Goal: Complete application form

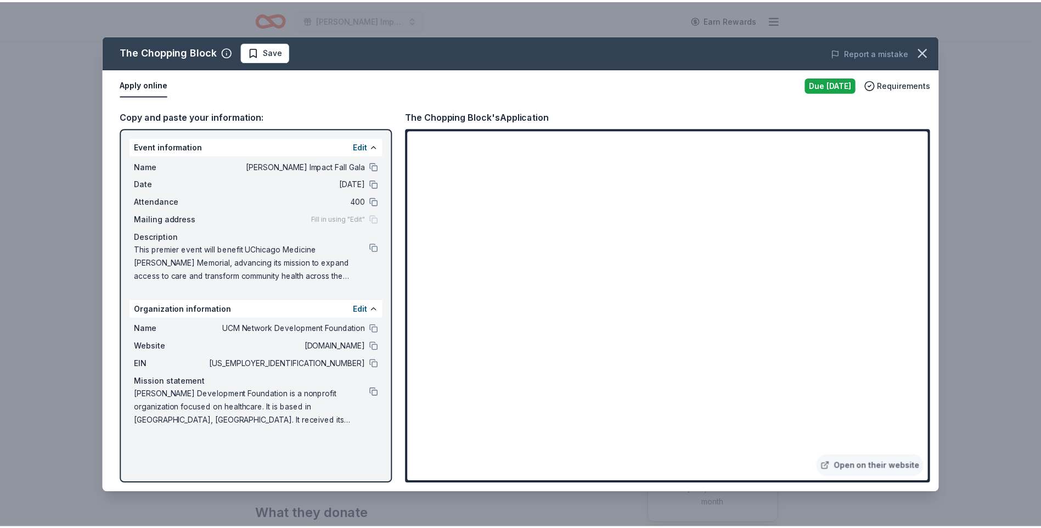
scroll to position [165, 0]
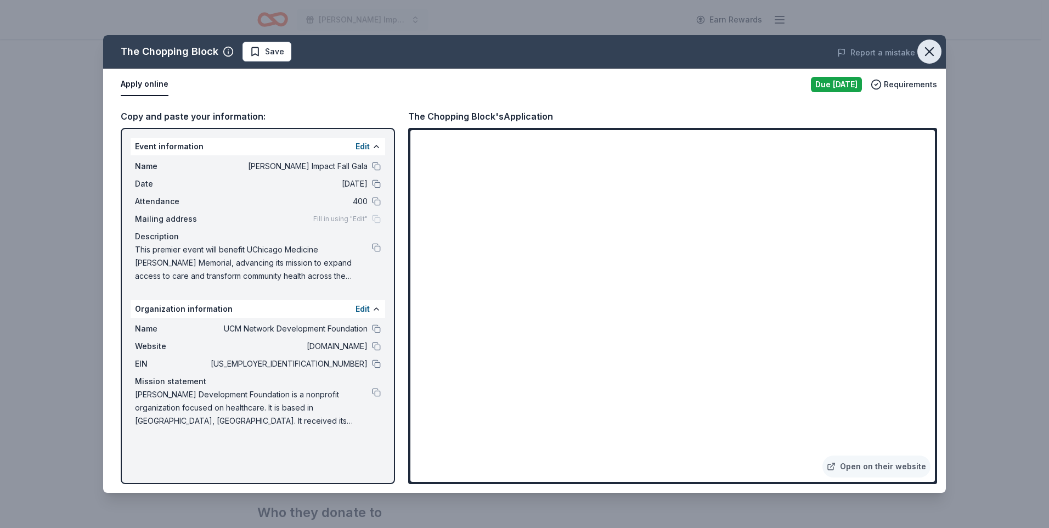
click at [934, 51] on icon "button" at bounding box center [929, 51] width 15 height 15
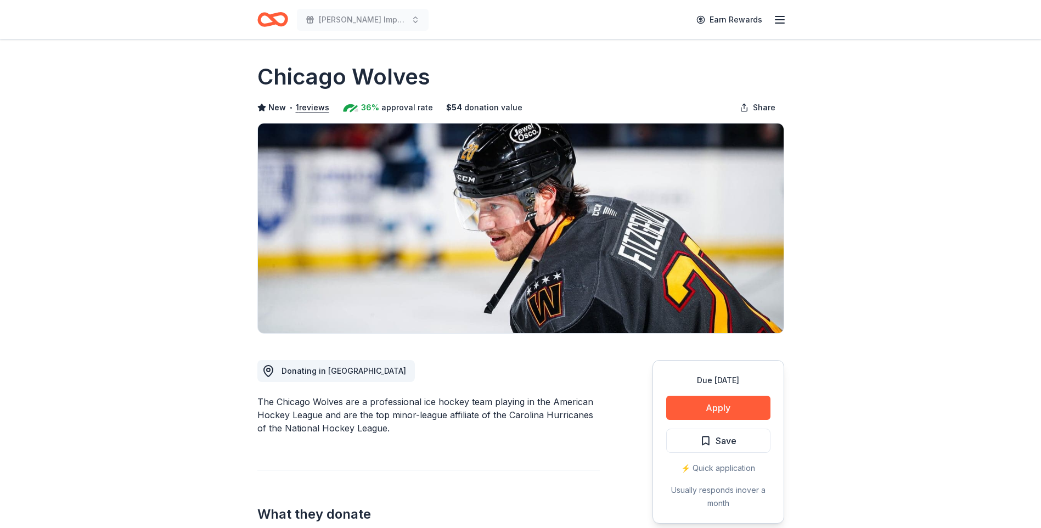
scroll to position [165, 0]
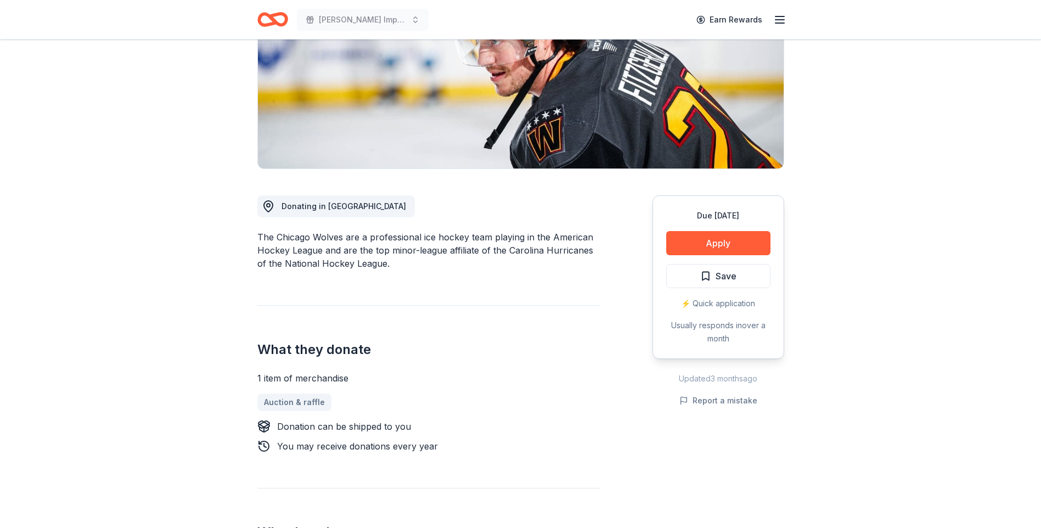
drag, startPoint x: 303, startPoint y: 234, endPoint x: 392, endPoint y: 264, distance: 94.3
click at [392, 264] on div "The Chicago Wolves are a professional ice hockey team playing in the American H…" at bounding box center [428, 251] width 343 height 40
click at [392, 271] on div "Donating in IL The Chicago Wolves are a professional ice hockey team playing in…" at bounding box center [428, 383] width 343 height 429
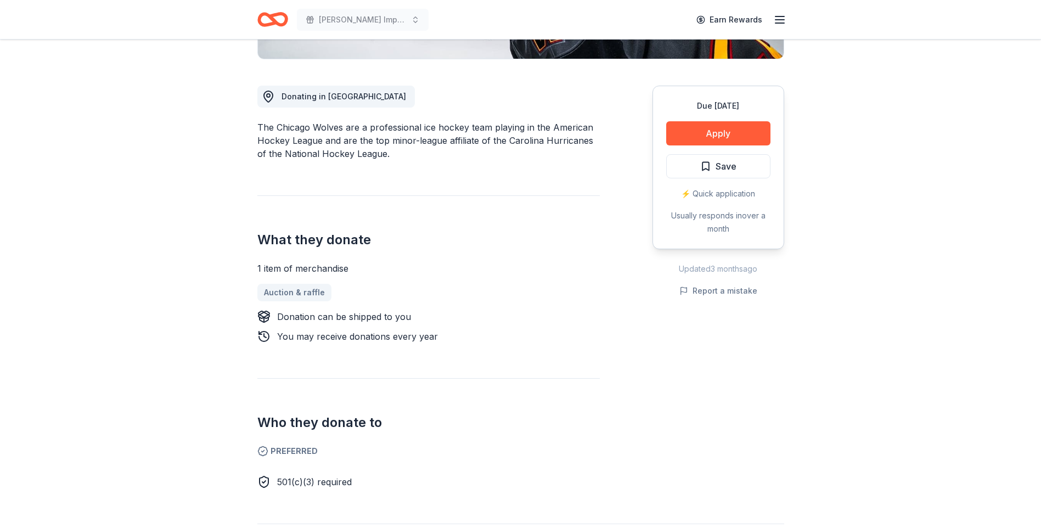
scroll to position [329, 0]
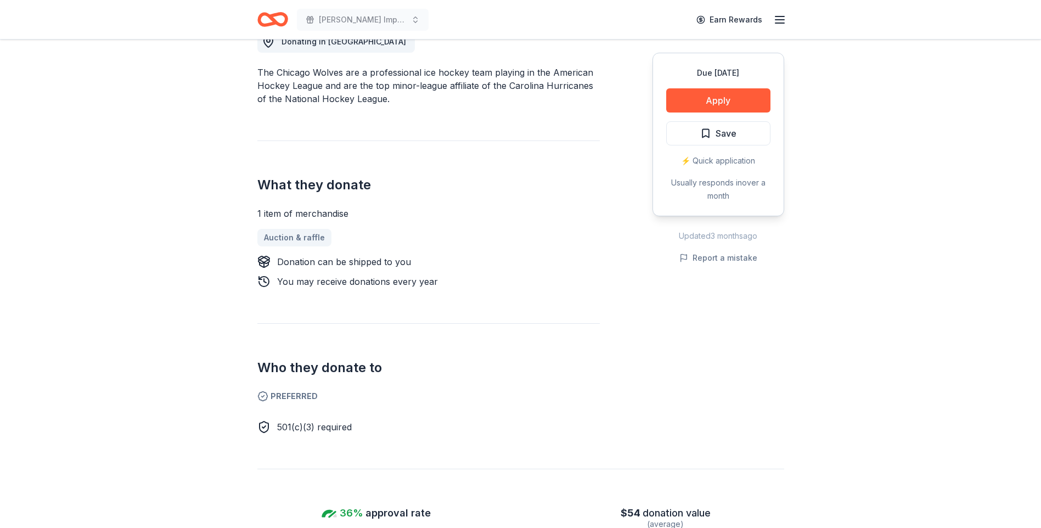
drag, startPoint x: 350, startPoint y: 248, endPoint x: 378, endPoint y: 277, distance: 40.8
click at [378, 277] on div "1 item of merchandise Auction & raffle Donation can be shipped to you You may r…" at bounding box center [428, 247] width 343 height 81
drag, startPoint x: 374, startPoint y: 281, endPoint x: 371, endPoint y: 287, distance: 6.9
click at [372, 283] on div "You may receive donations every year" at bounding box center [357, 281] width 161 height 13
click at [369, 293] on div "Donating in IL The Chicago Wolves are a professional ice hockey team playing in…" at bounding box center [428, 218] width 343 height 429
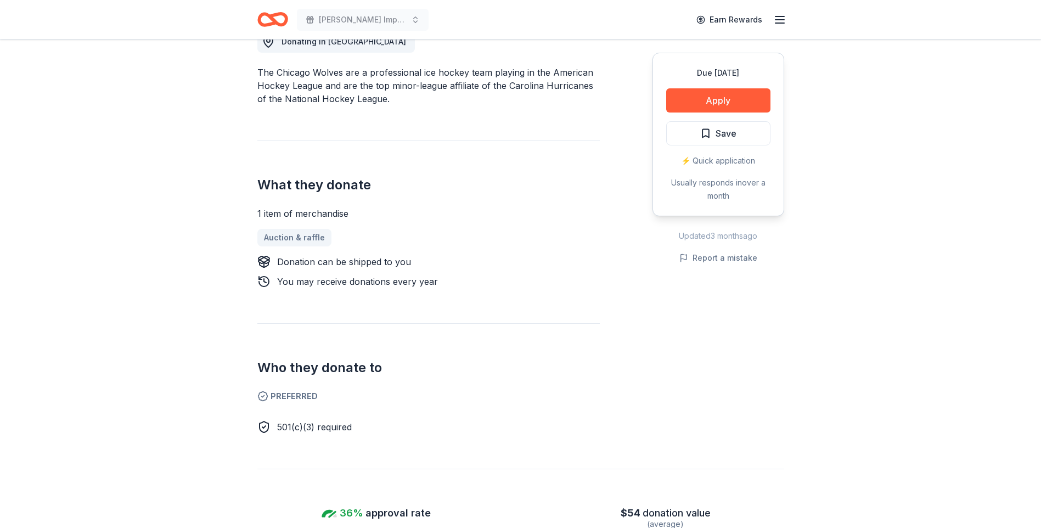
click at [296, 214] on div "1 item of merchandise" at bounding box center [428, 213] width 343 height 13
drag, startPoint x: 307, startPoint y: 217, endPoint x: 351, endPoint y: 235, distance: 47.2
click at [351, 235] on div "1 item of merchandise Auction & raffle Donation can be shipped to you You may r…" at bounding box center [428, 247] width 343 height 81
click at [285, 244] on link "Auction & raffle" at bounding box center [298, 238] width 83 height 18
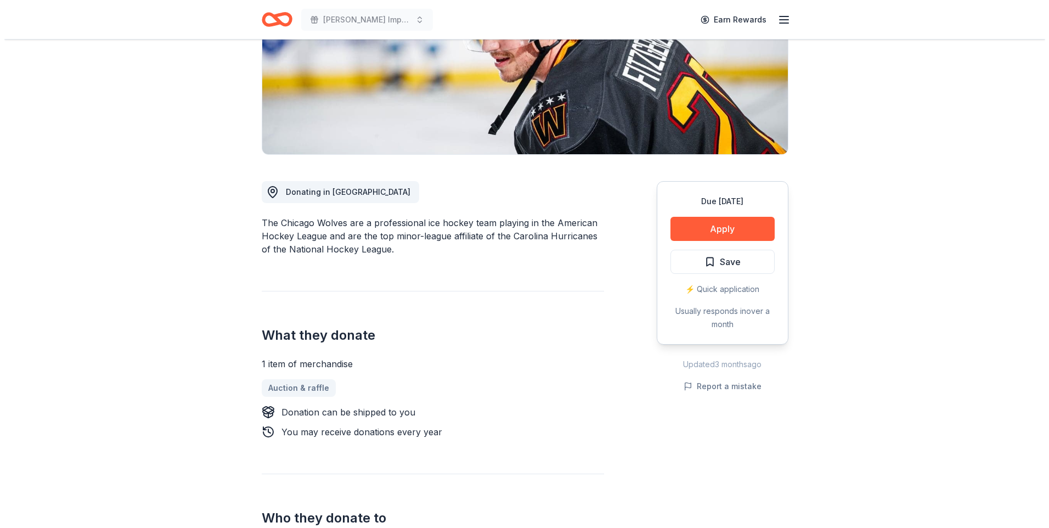
scroll to position [165, 0]
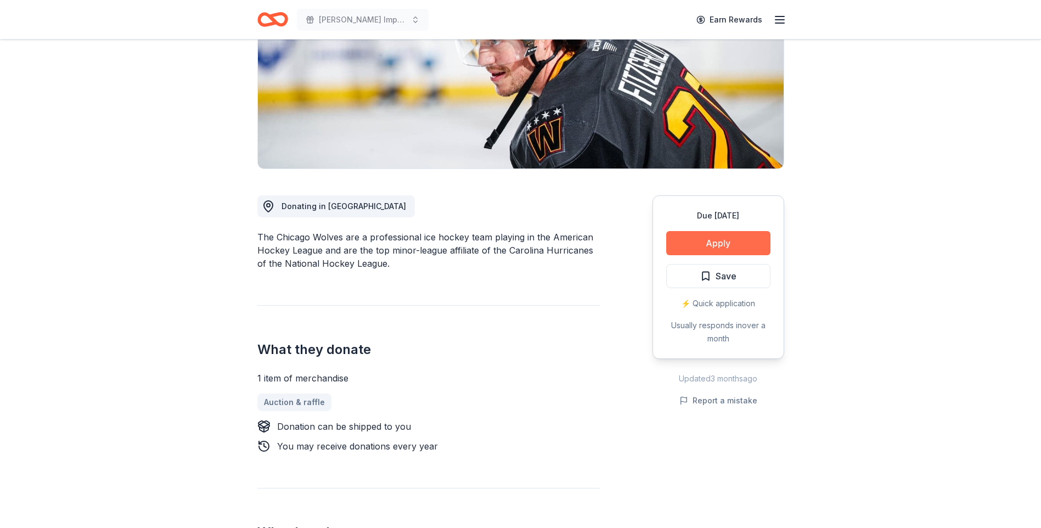
click at [712, 239] on button "Apply" at bounding box center [718, 243] width 104 height 24
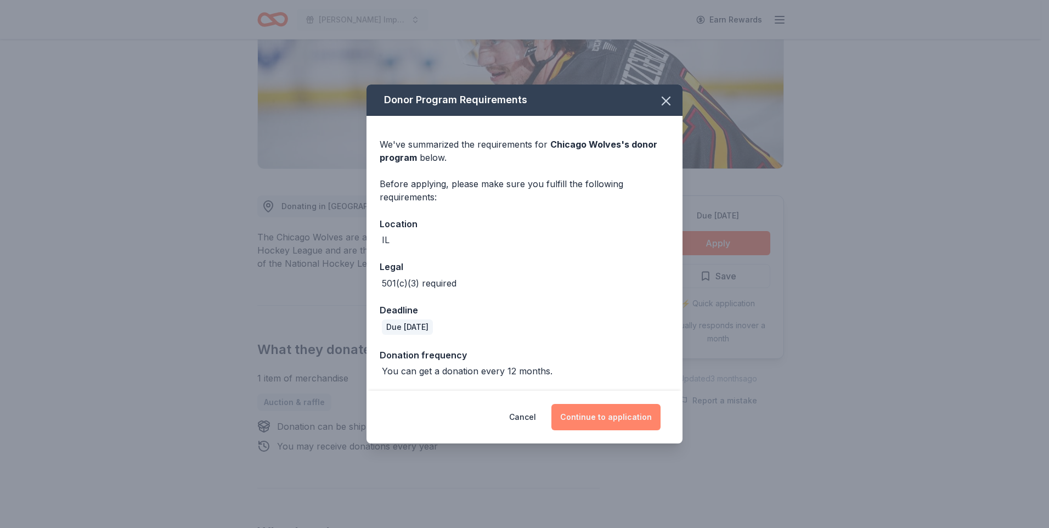
click at [622, 414] on button "Continue to application" at bounding box center [606, 417] width 109 height 26
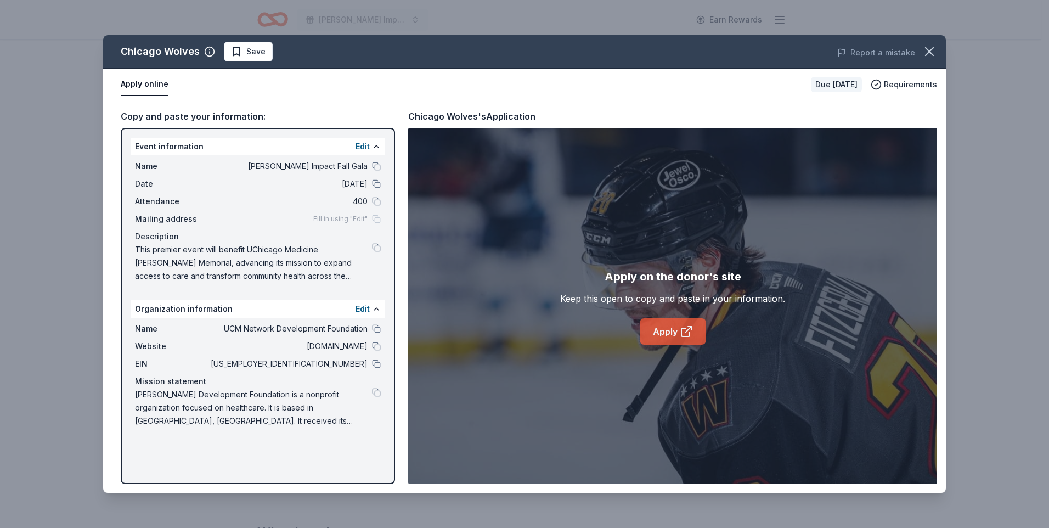
click at [655, 338] on link "Apply" at bounding box center [673, 331] width 66 height 26
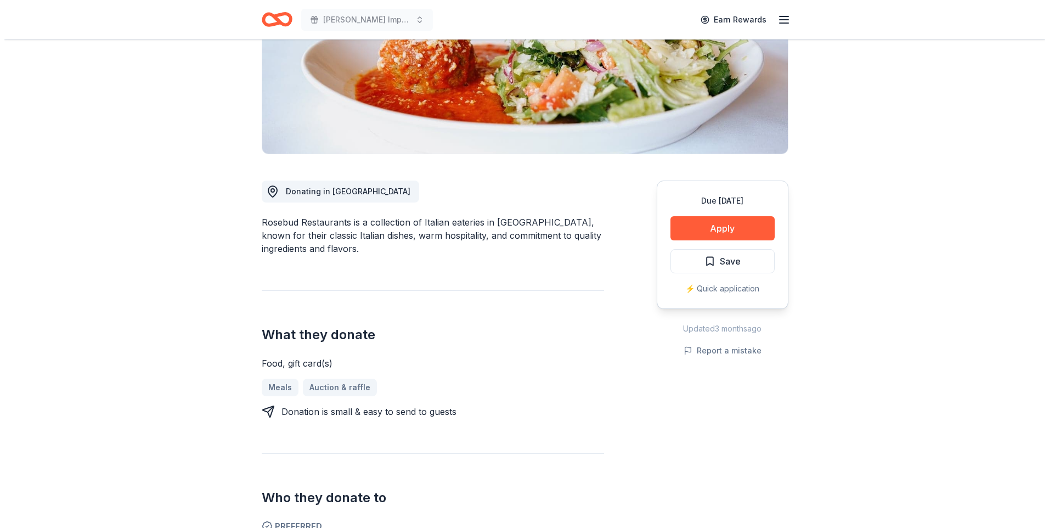
scroll to position [220, 0]
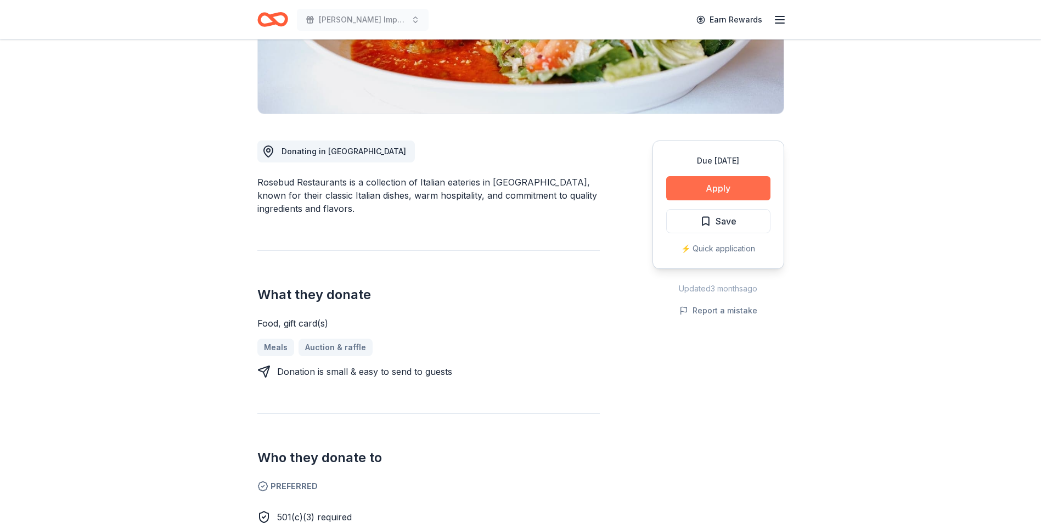
click at [731, 184] on button "Apply" at bounding box center [718, 188] width 104 height 24
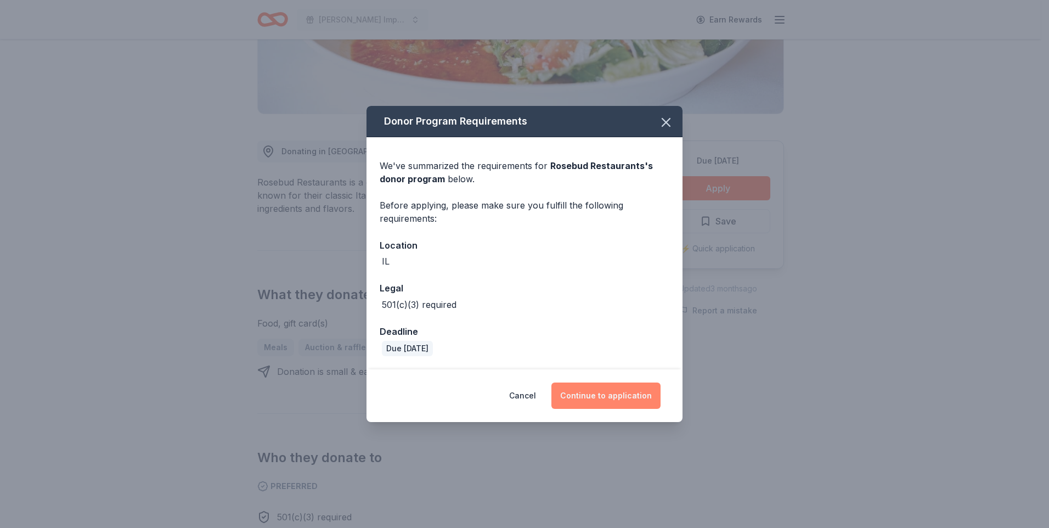
click at [650, 402] on button "Continue to application" at bounding box center [606, 396] width 109 height 26
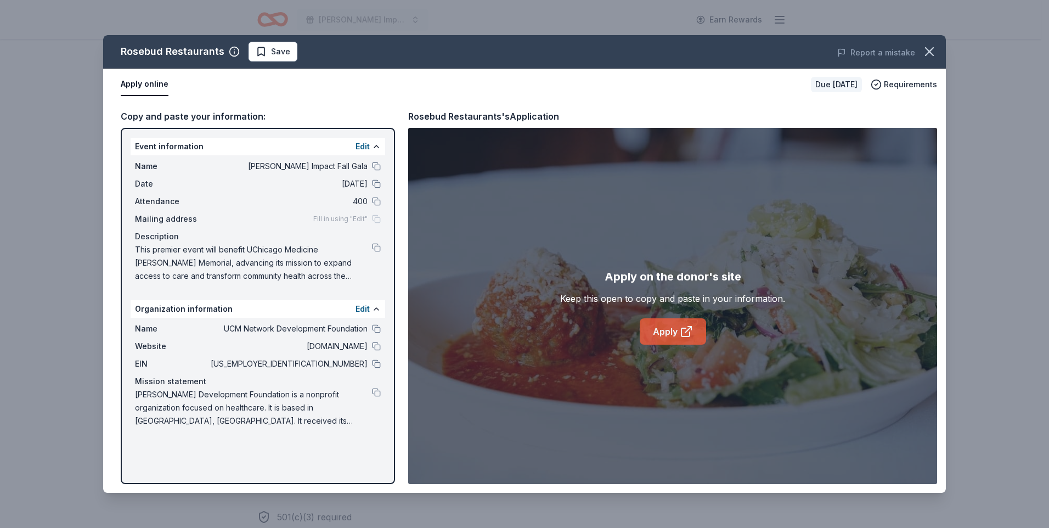
click at [671, 334] on link "Apply" at bounding box center [673, 331] width 66 height 26
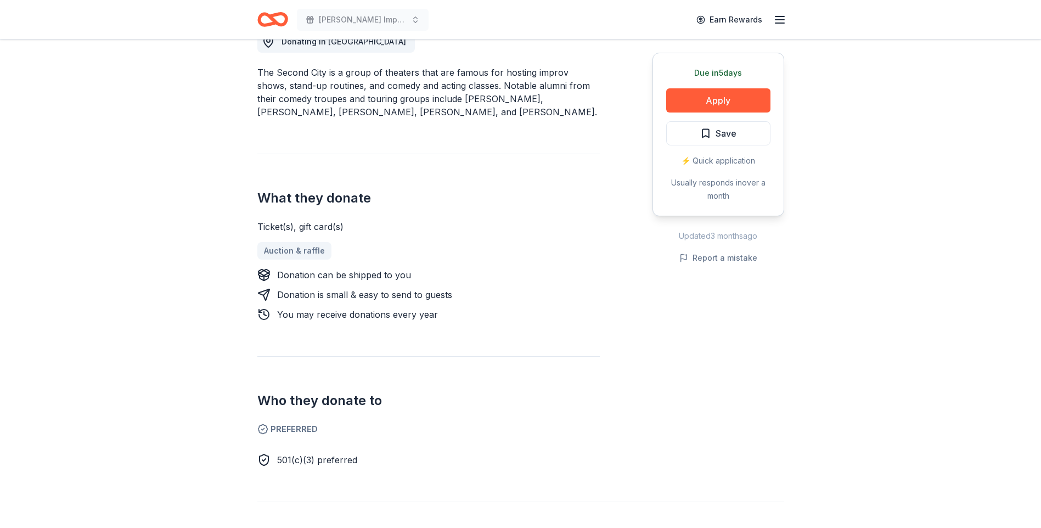
scroll to position [220, 0]
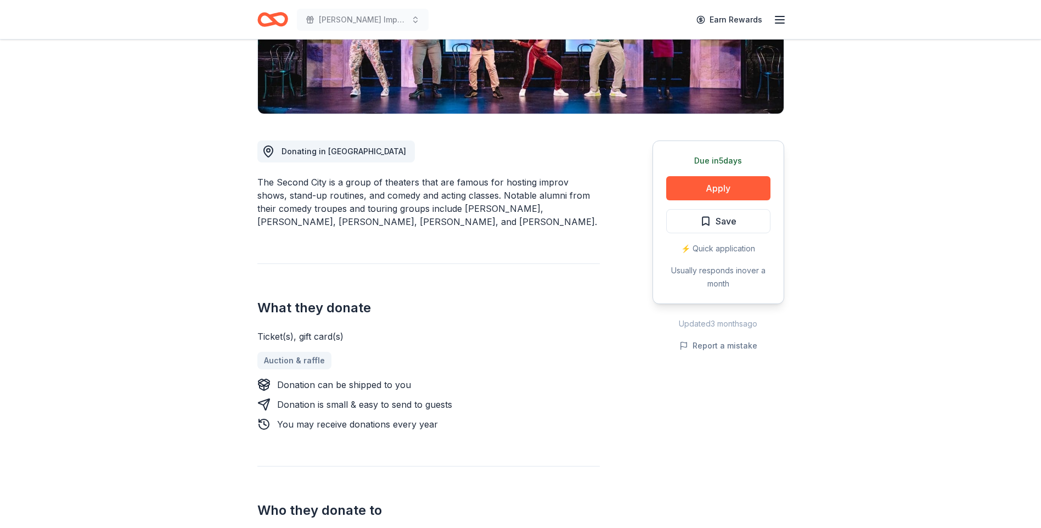
click at [678, 204] on div "Due in 5 days Apply Save ⚡️ Quick application Usually responds in over a month" at bounding box center [719, 223] width 132 height 164
click at [679, 195] on button "Apply" at bounding box center [718, 188] width 104 height 24
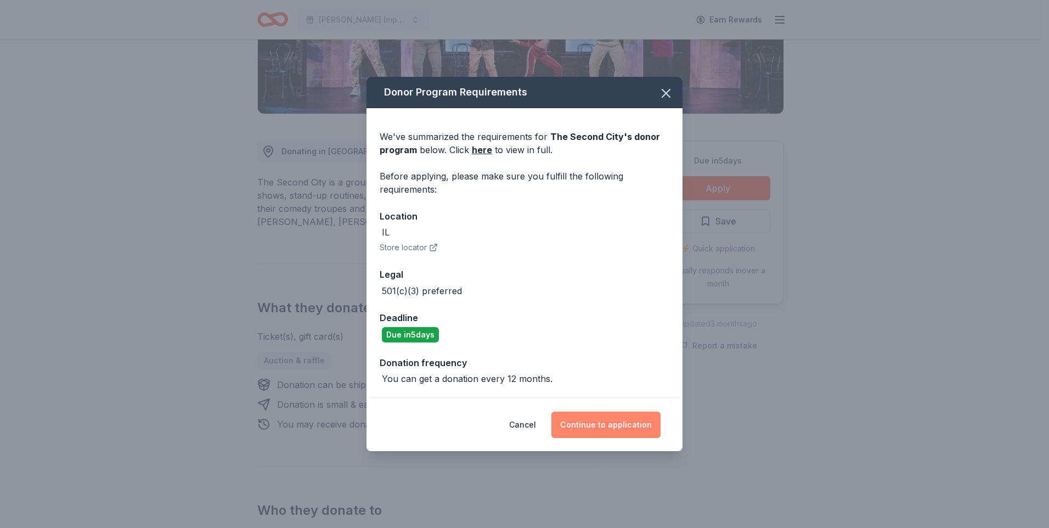
click at [603, 430] on button "Continue to application" at bounding box center [606, 425] width 109 height 26
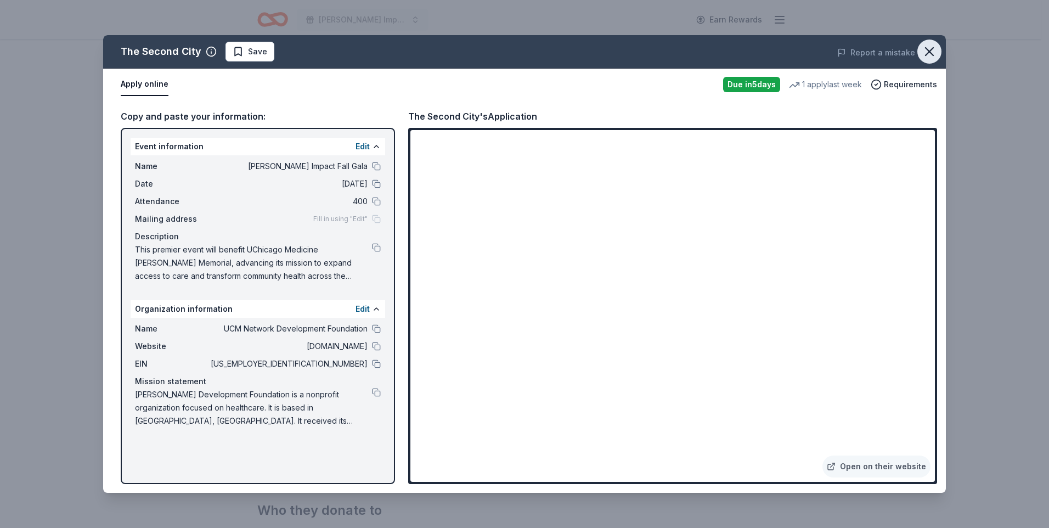
click at [934, 52] on icon "button" at bounding box center [929, 51] width 15 height 15
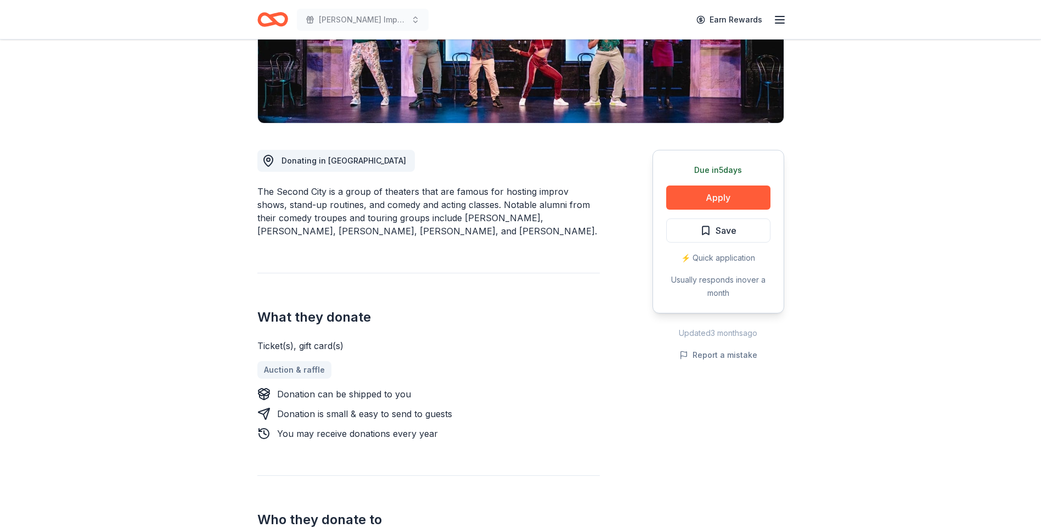
scroll to position [228, 0]
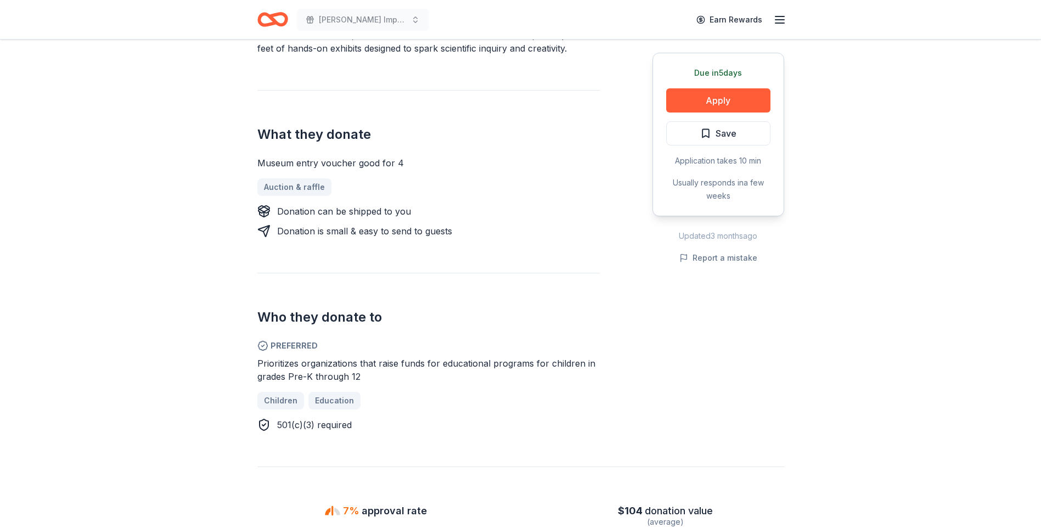
scroll to position [384, 0]
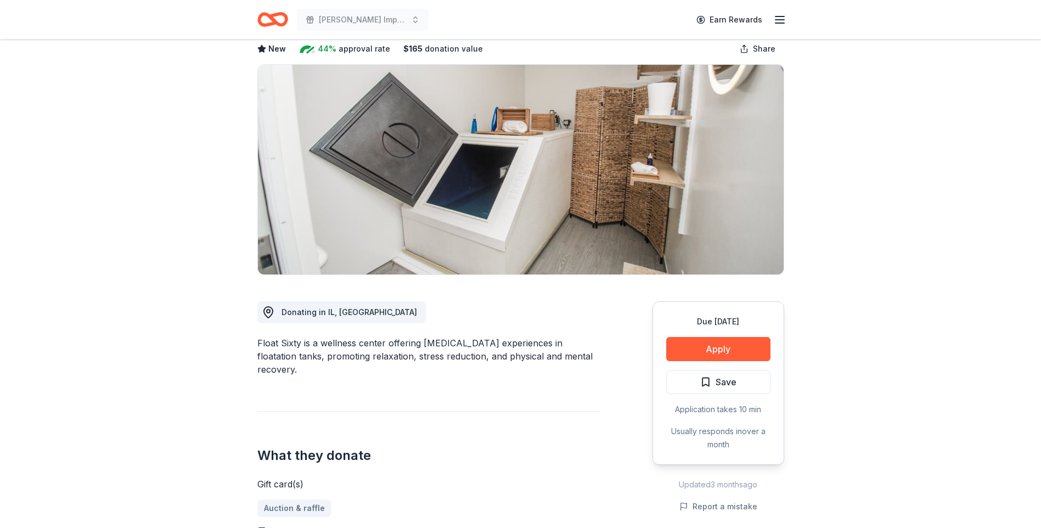
scroll to position [165, 0]
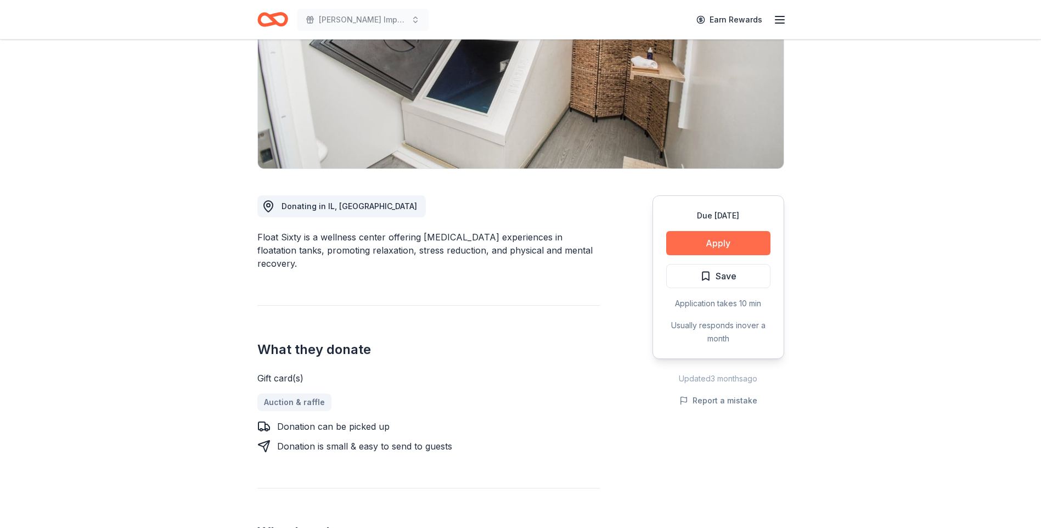
click at [695, 245] on button "Apply" at bounding box center [718, 243] width 104 height 24
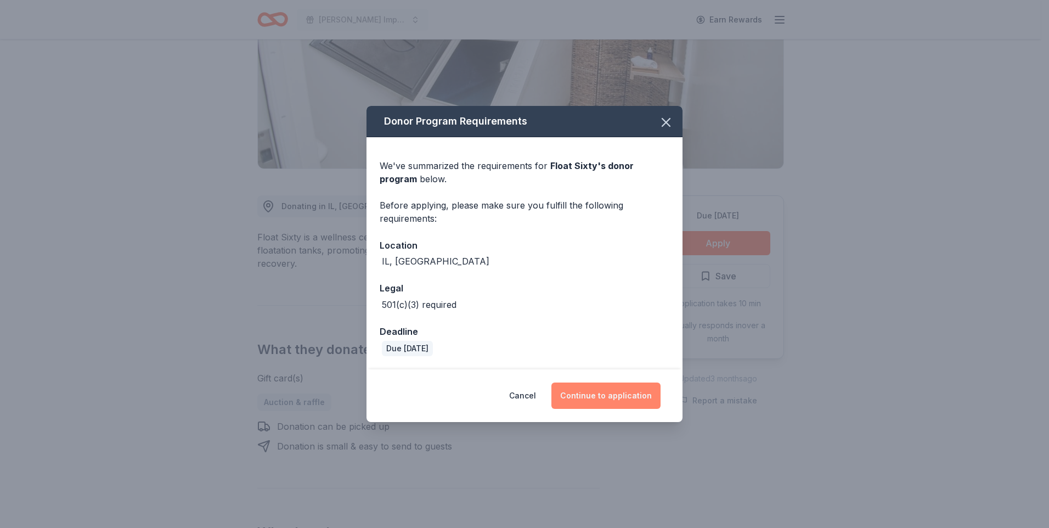
click at [594, 399] on button "Continue to application" at bounding box center [606, 396] width 109 height 26
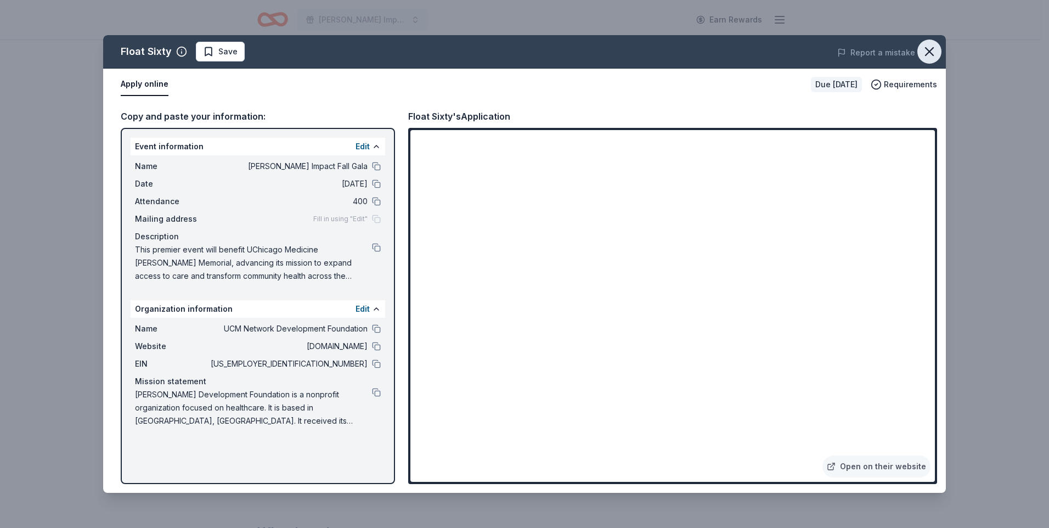
click at [931, 51] on icon "button" at bounding box center [930, 52] width 8 height 8
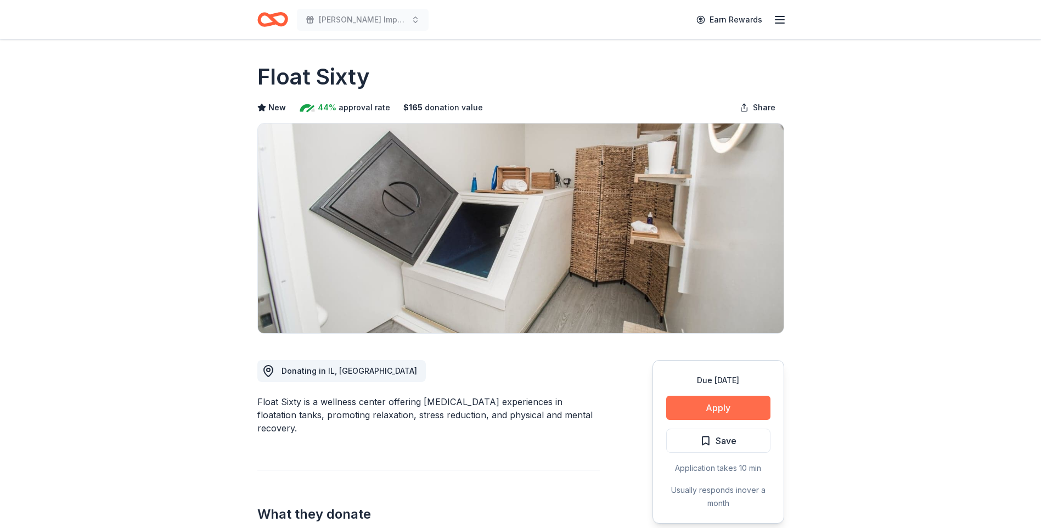
click at [684, 403] on button "Apply" at bounding box center [718, 408] width 104 height 24
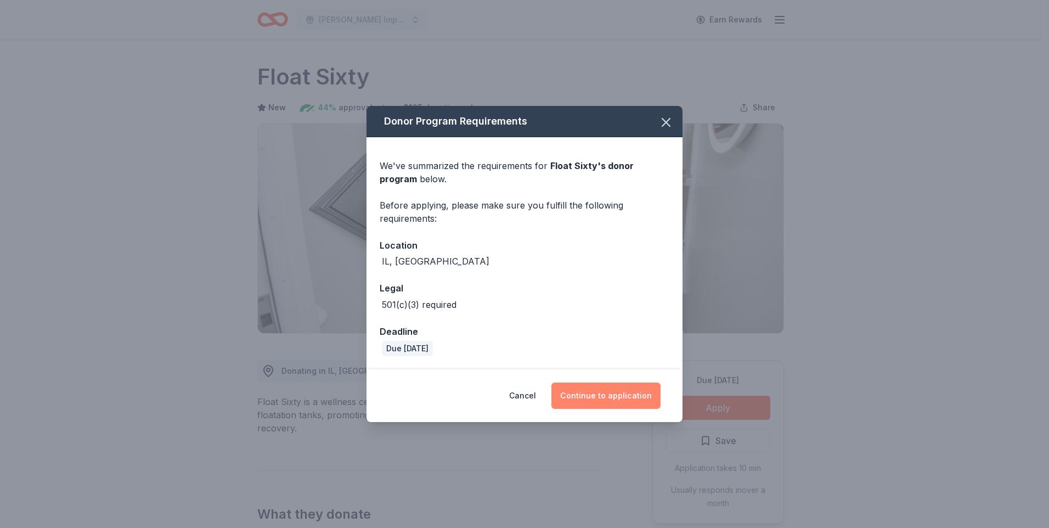
click at [594, 399] on button "Continue to application" at bounding box center [606, 396] width 109 height 26
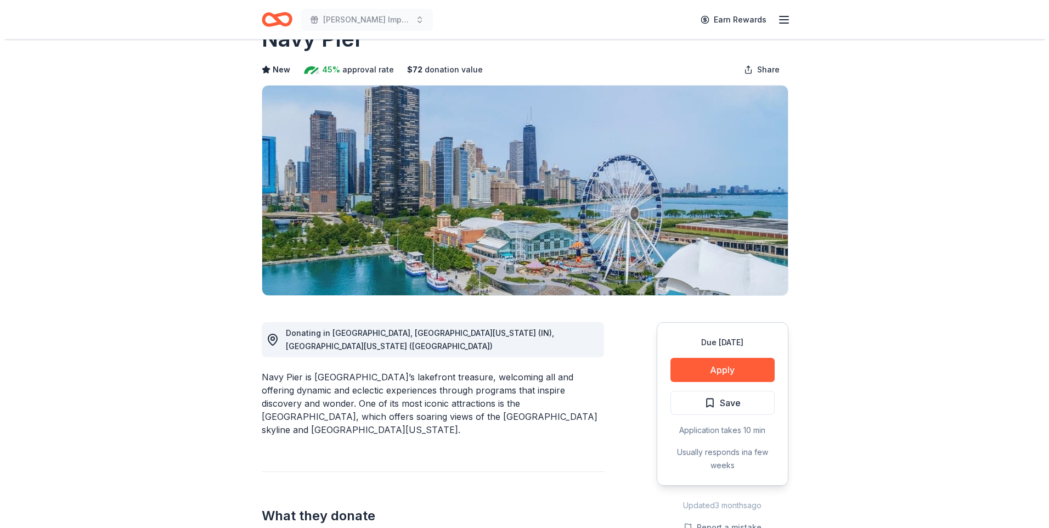
scroll to position [55, 0]
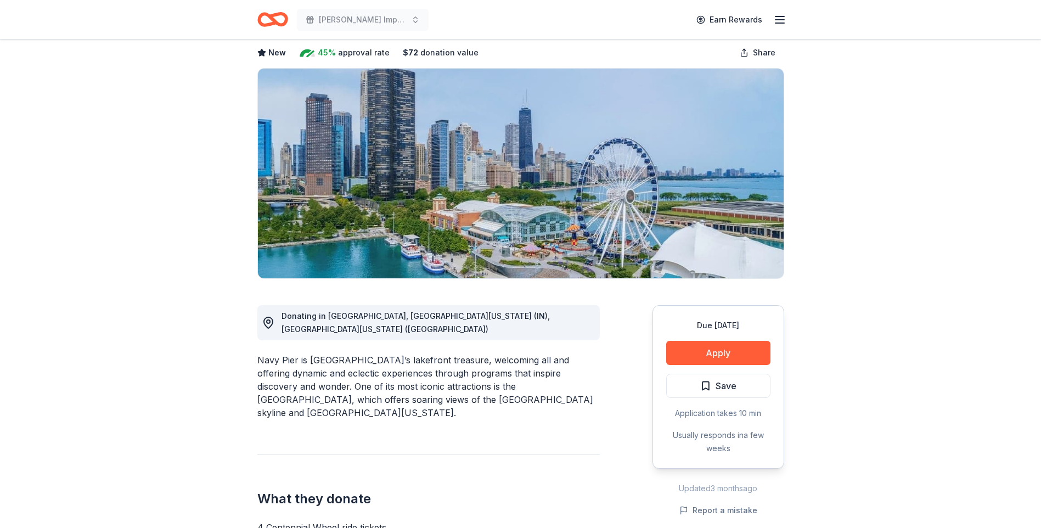
click at [722, 338] on div "Due in 31 days Apply Save Application takes 10 min Usually responds in a few we…" at bounding box center [719, 387] width 132 height 164
click at [724, 352] on button "Apply" at bounding box center [718, 353] width 104 height 24
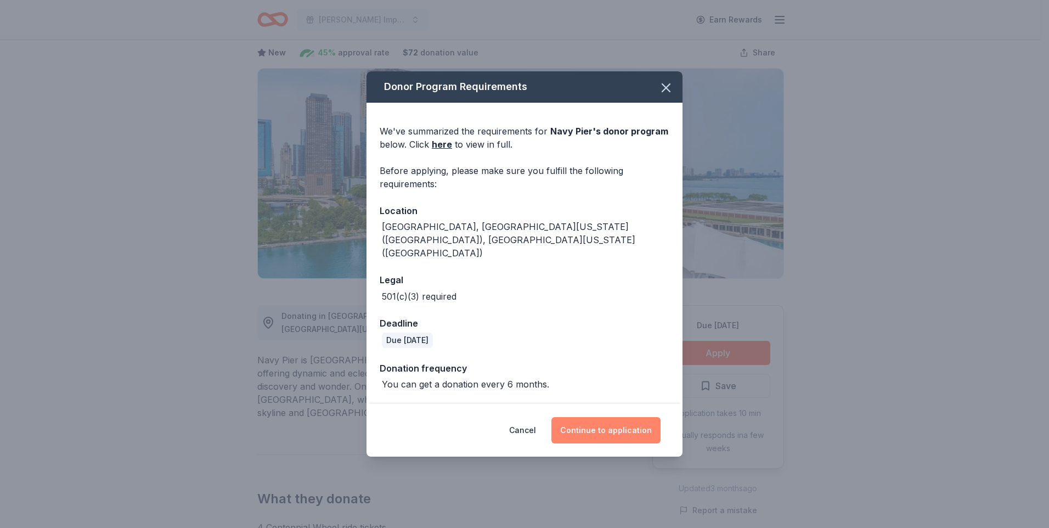
click at [607, 423] on button "Continue to application" at bounding box center [606, 430] width 109 height 26
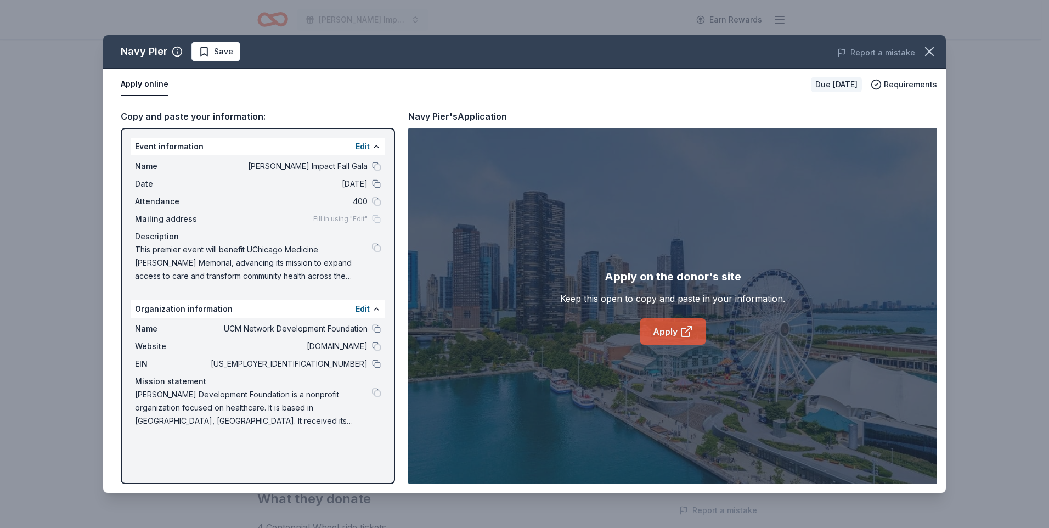
click at [692, 333] on icon at bounding box center [686, 331] width 13 height 13
click at [682, 340] on link "Apply" at bounding box center [673, 331] width 66 height 26
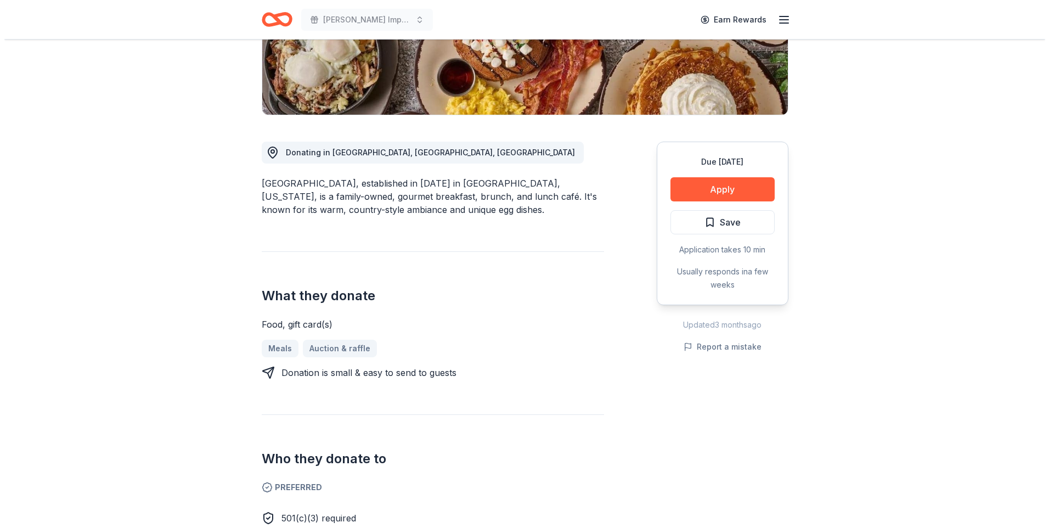
scroll to position [220, 0]
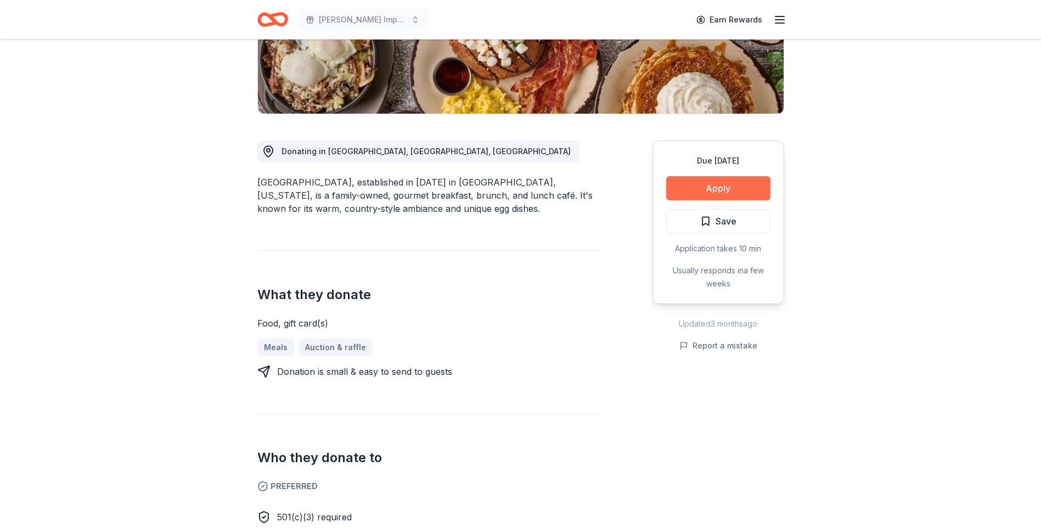
click at [747, 184] on button "Apply" at bounding box center [718, 188] width 104 height 24
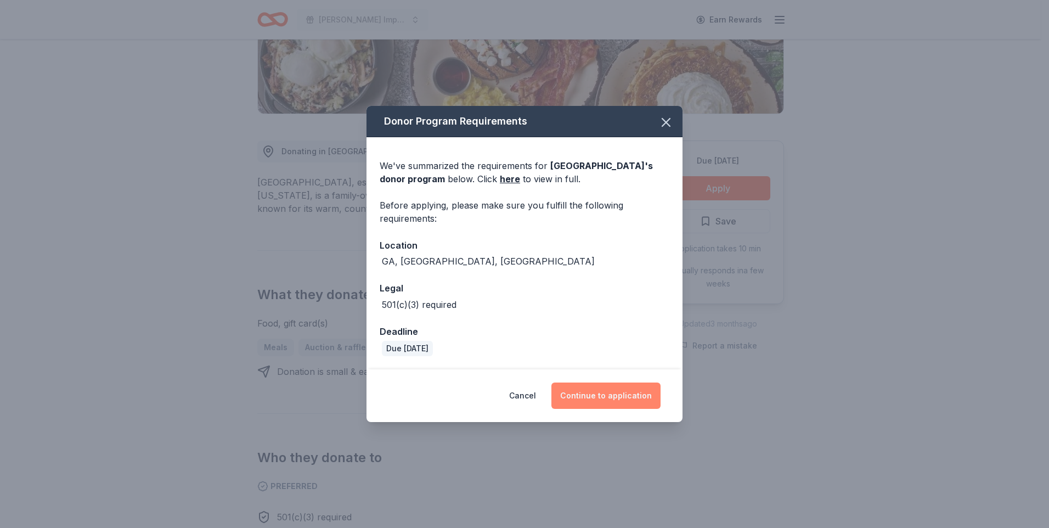
click at [596, 397] on button "Continue to application" at bounding box center [606, 396] width 109 height 26
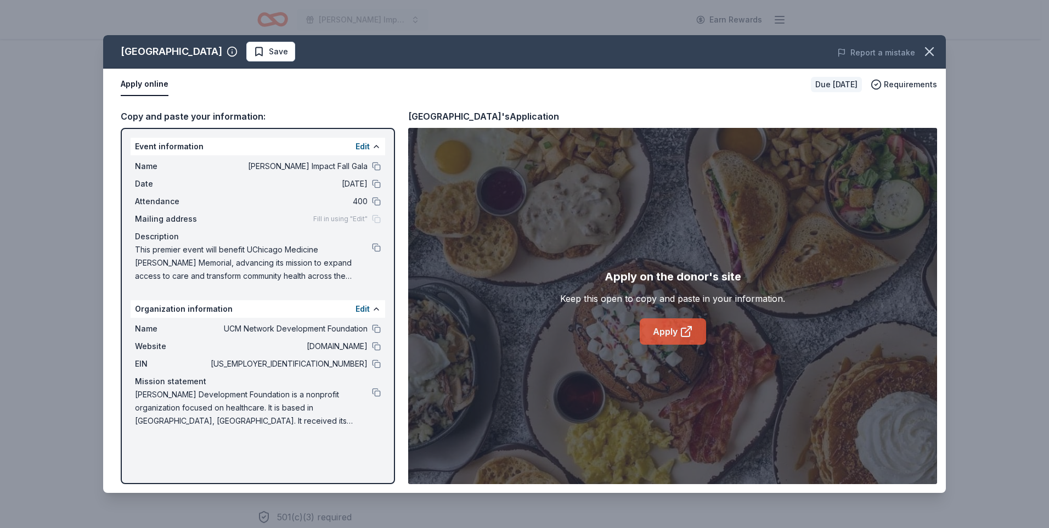
click at [655, 330] on link "Apply" at bounding box center [673, 331] width 66 height 26
